Goal: Task Accomplishment & Management: Use online tool/utility

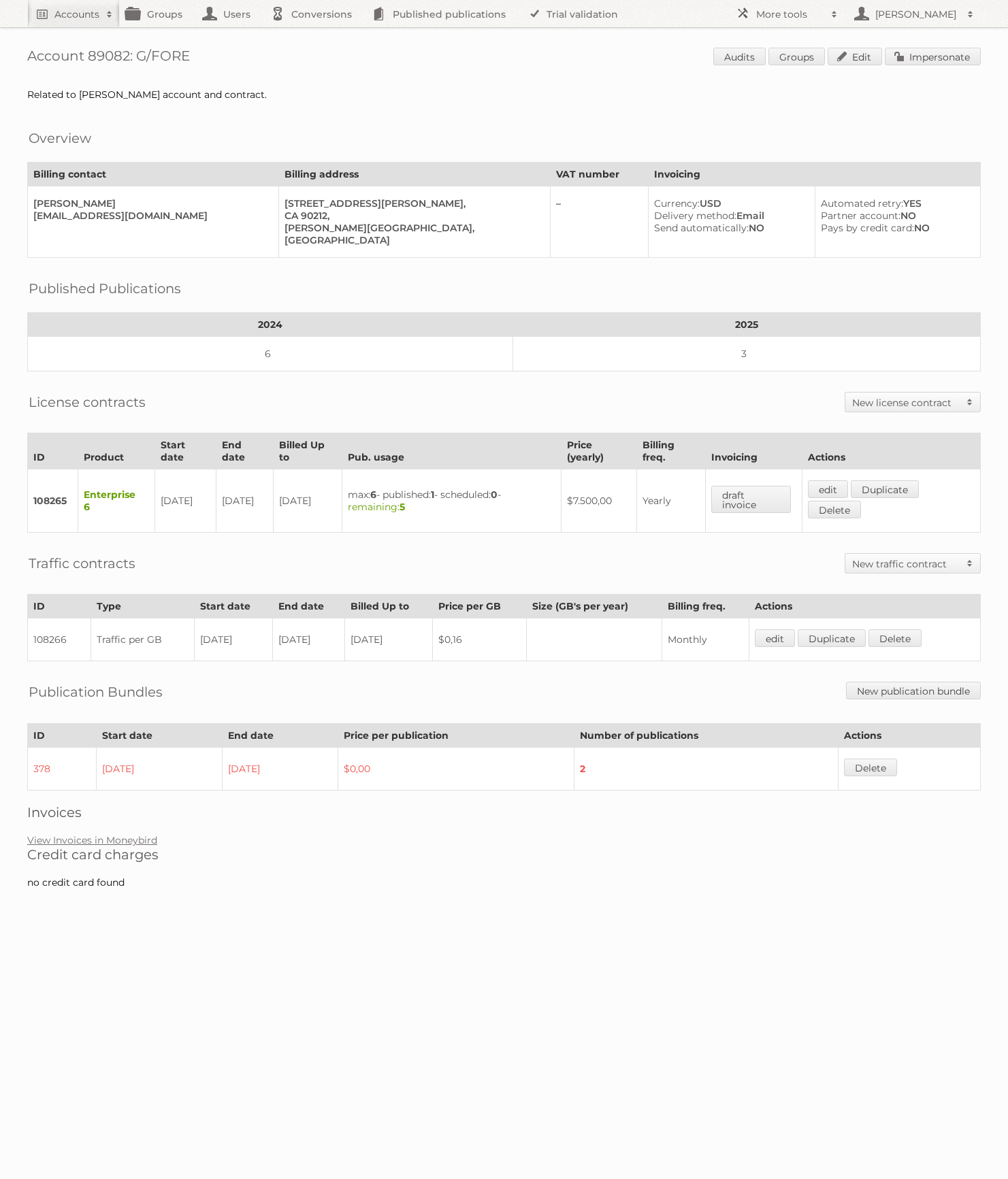
click at [97, 54] on h1 "Account 89082: G/FORE Audits Groups Edit Impersonate" at bounding box center [504, 57] width 954 height 20
copy h1 "89082"
click at [831, 10] on span at bounding box center [834, 14] width 20 height 14
drag, startPoint x: 776, startPoint y: 176, endPoint x: 716, endPoint y: 180, distance: 60.1
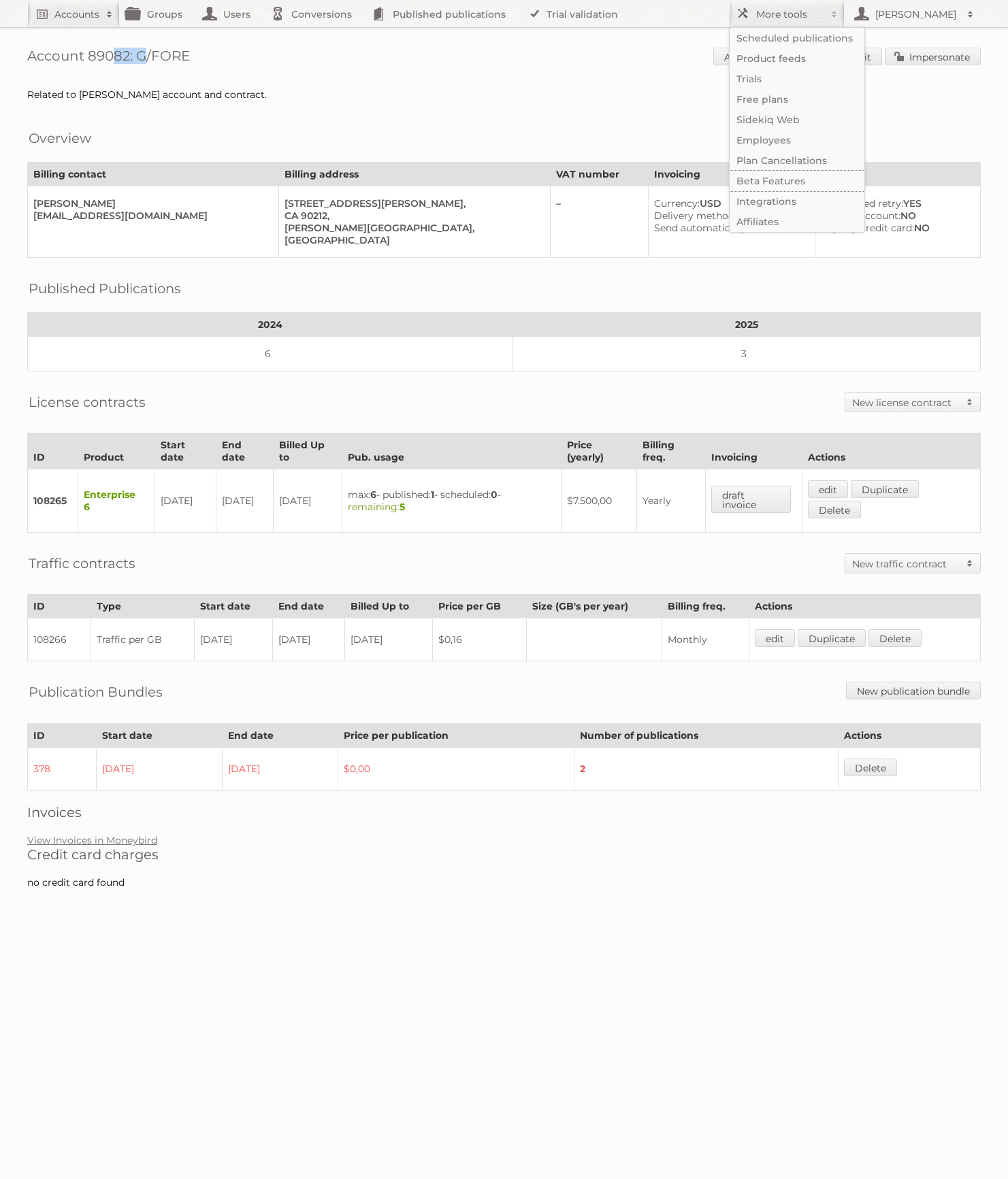
click at [776, 176] on link "Beta Features" at bounding box center [797, 180] width 135 height 20
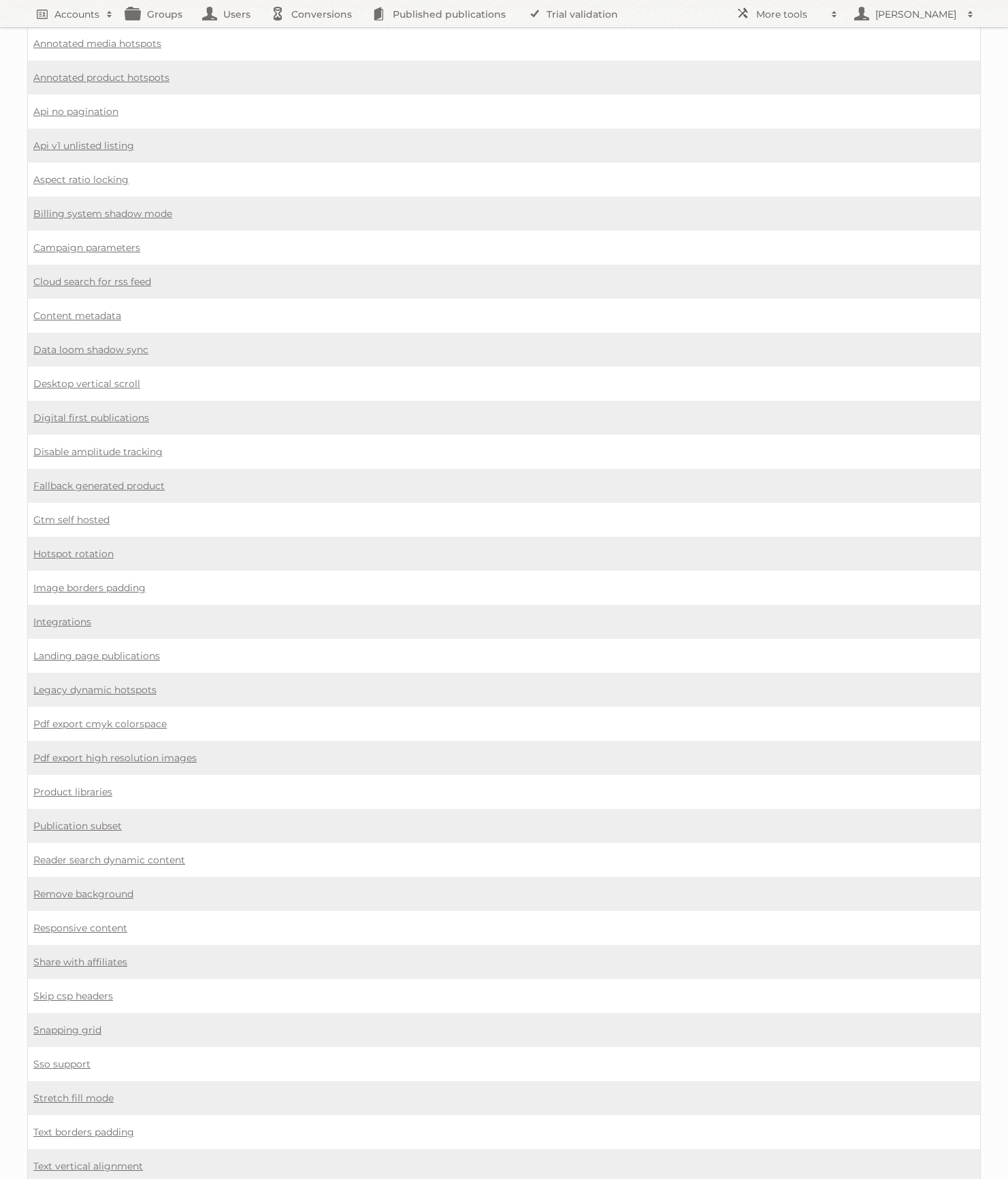
scroll to position [352, 0]
click at [70, 1055] on link "Sso support" at bounding box center [61, 1060] width 57 height 12
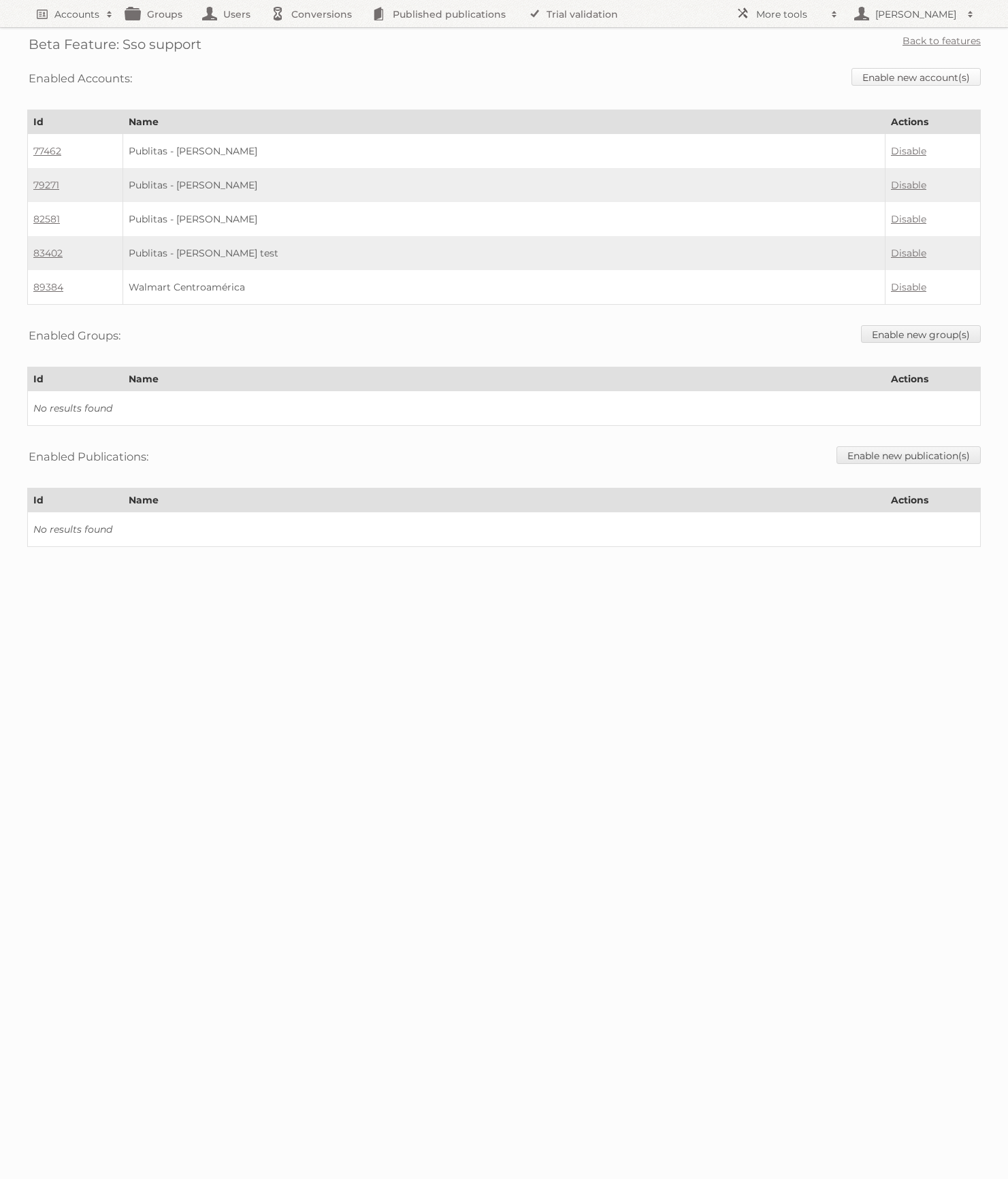
click at [934, 82] on link "Enable new account(s)" at bounding box center [916, 77] width 129 height 18
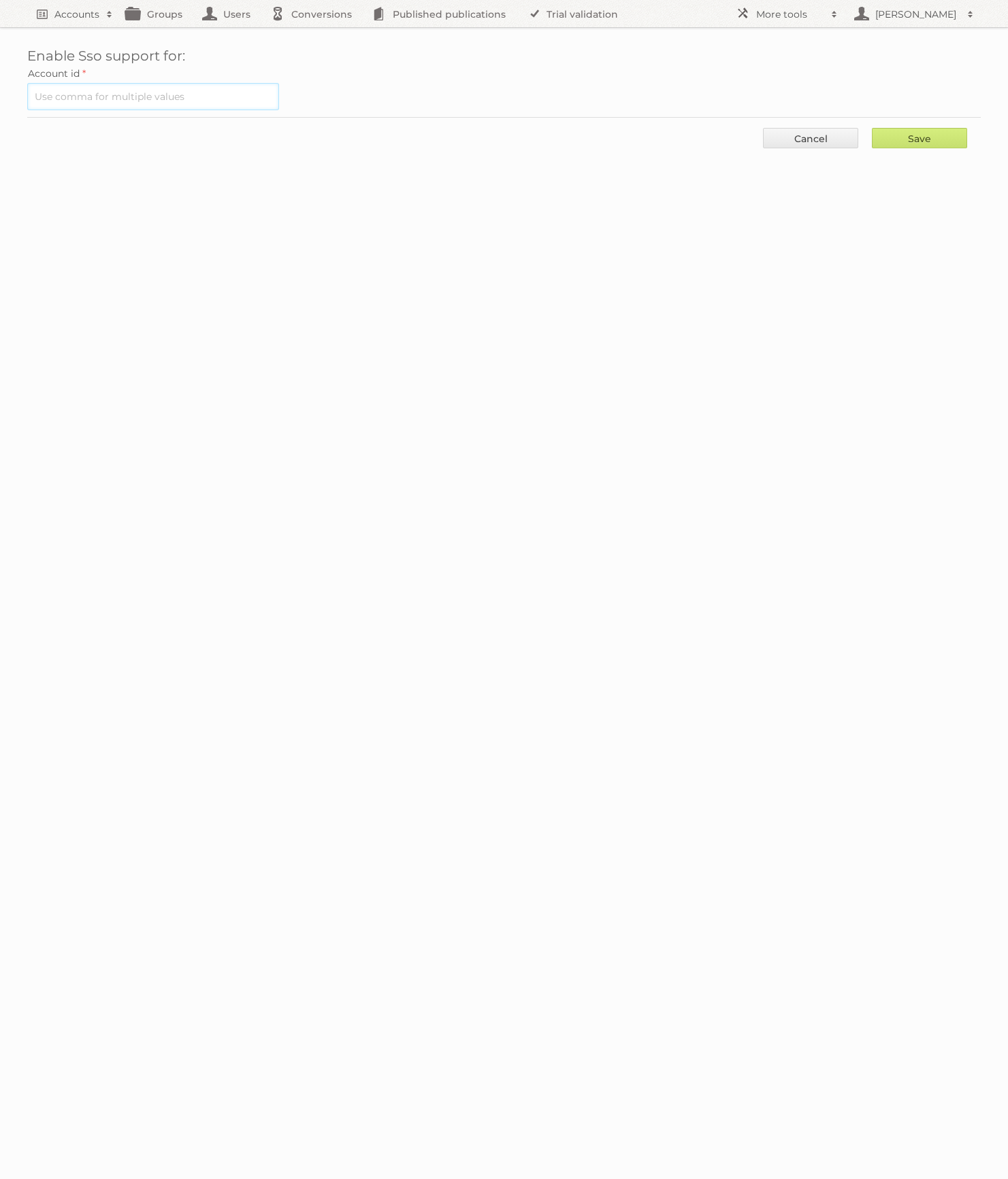
click at [130, 90] on input "text" at bounding box center [154, 97] width 252 height 27
paste input "89082"
type input "89082"
drag, startPoint x: 947, startPoint y: 129, endPoint x: 942, endPoint y: 136, distance: 8.6
click at [947, 129] on input "Save" at bounding box center [920, 137] width 95 height 20
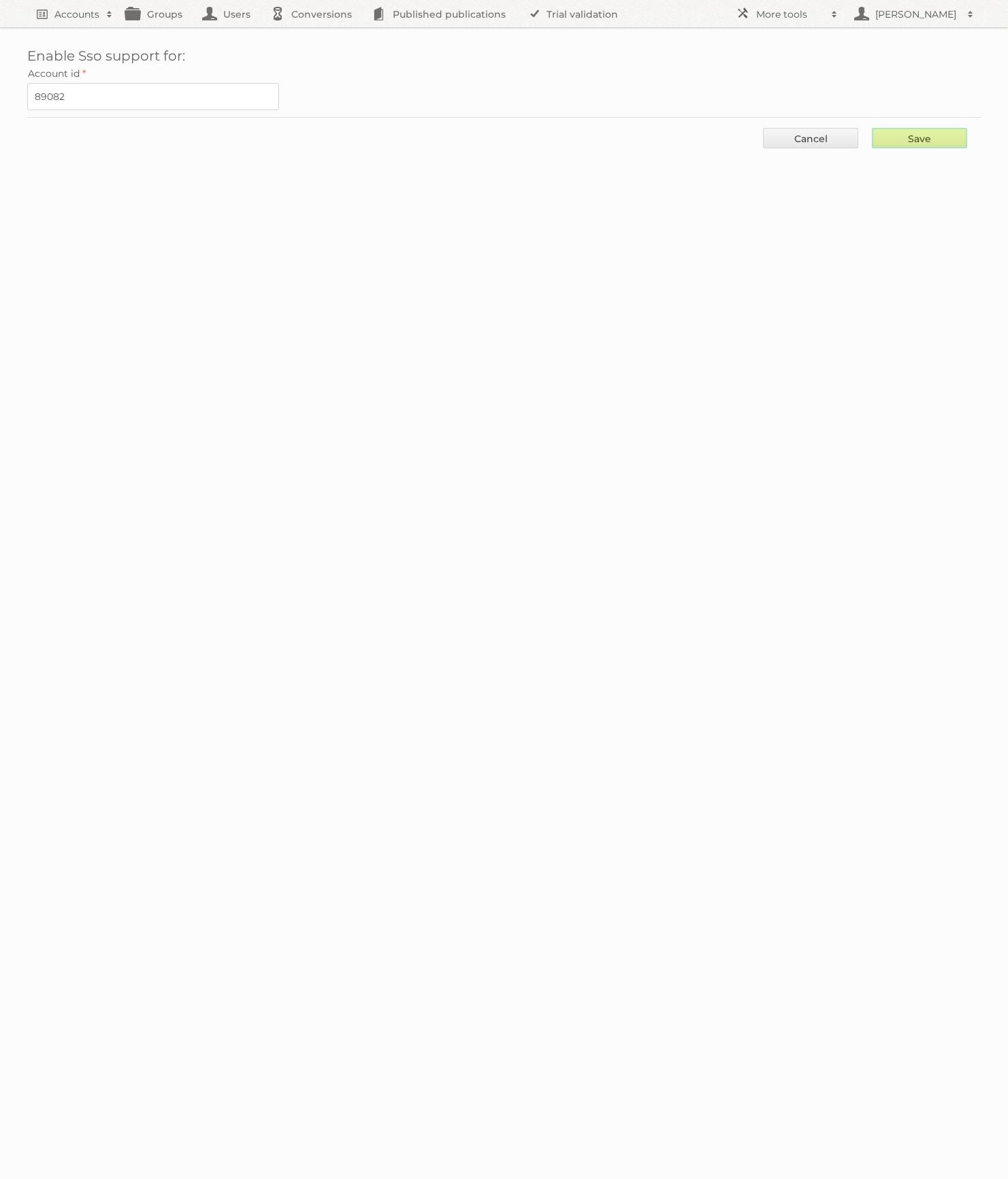
type input "..."
